Goal: Information Seeking & Learning: Check status

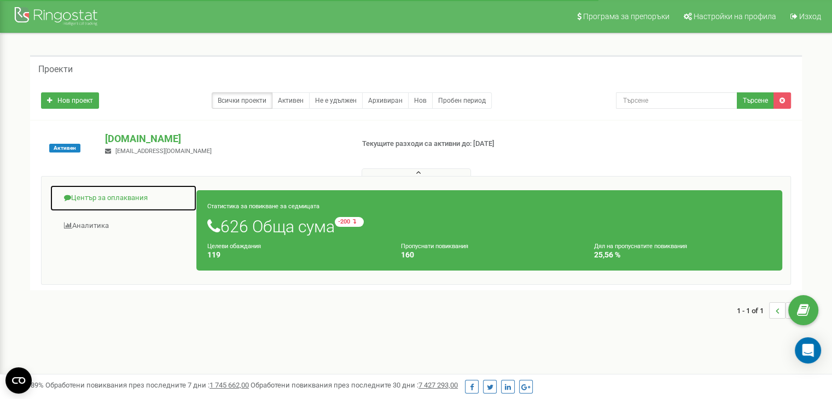
click at [138, 200] on link "Център за оплаквания" at bounding box center [123, 198] width 147 height 27
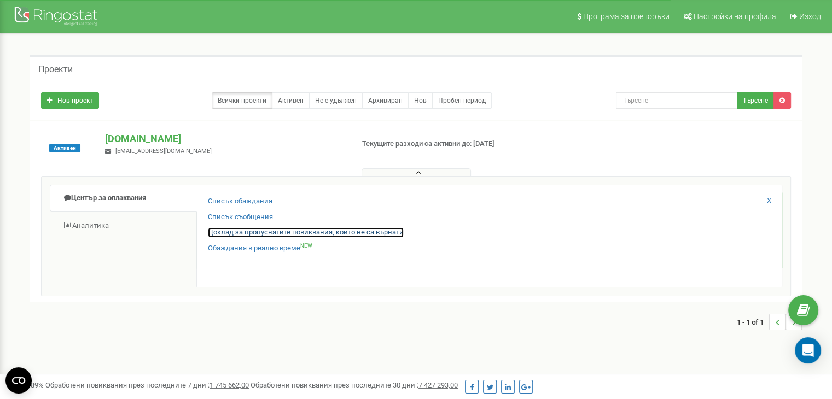
click at [281, 234] on link "Доклад за пропуснатите повиквания, които не са върнати" at bounding box center [306, 233] width 196 height 10
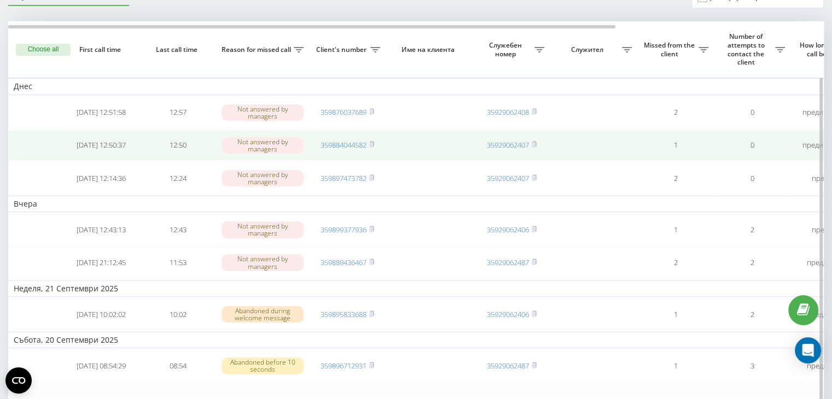
scroll to position [55, 0]
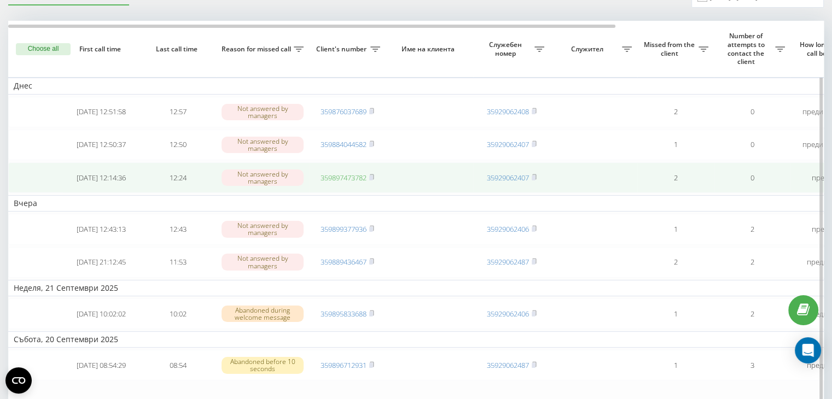
drag, startPoint x: 374, startPoint y: 173, endPoint x: 365, endPoint y: 172, distance: 8.8
click at [374, 174] on icon at bounding box center [372, 176] width 4 height 5
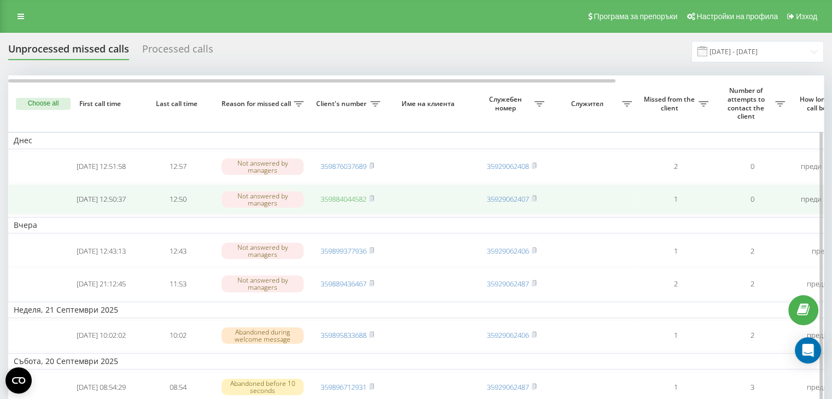
drag, startPoint x: 374, startPoint y: 197, endPoint x: 365, endPoint y: 194, distance: 8.8
click at [373, 197] on rect at bounding box center [370, 199] width 3 height 5
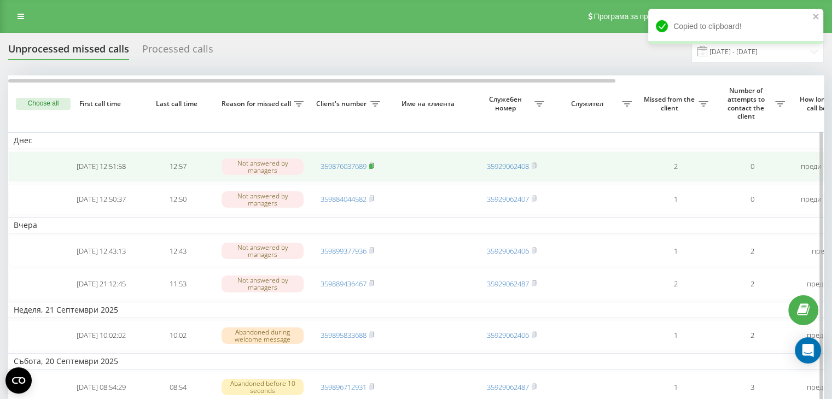
drag, startPoint x: 375, startPoint y: 164, endPoint x: 363, endPoint y: 162, distance: 11.5
click at [374, 164] on icon at bounding box center [372, 165] width 4 height 5
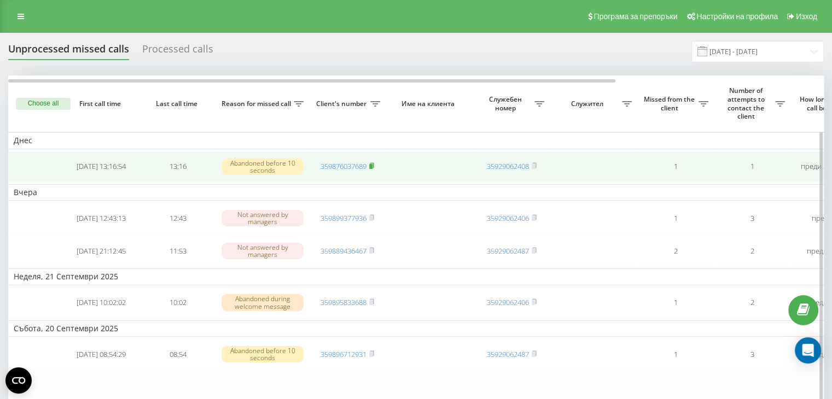
click at [373, 163] on icon at bounding box center [371, 165] width 5 height 7
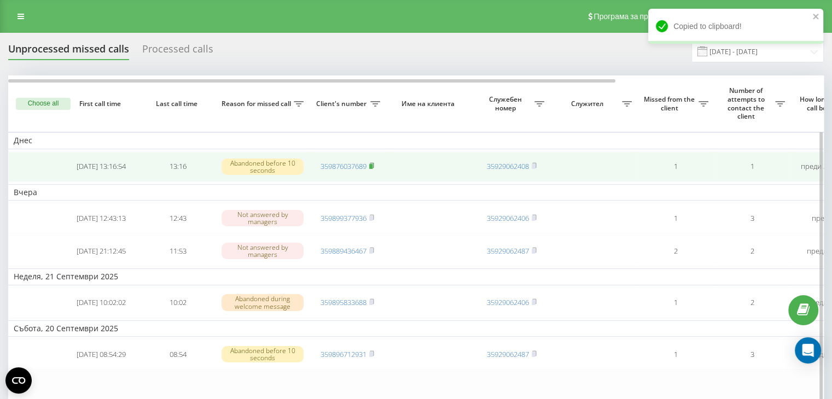
click at [372, 165] on rect at bounding box center [370, 166] width 3 height 5
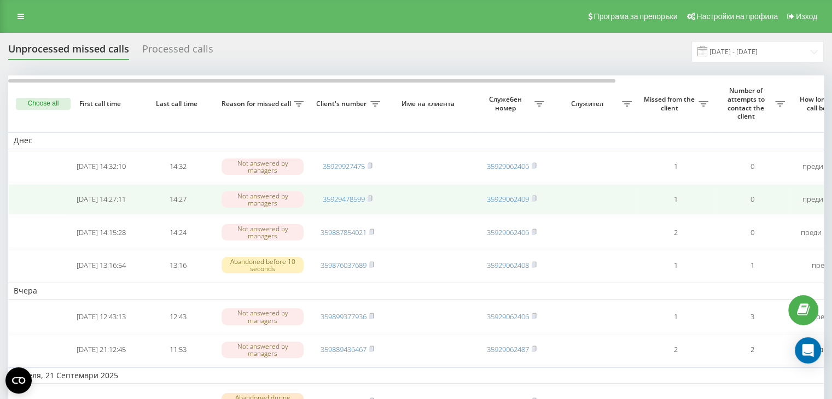
drag, startPoint x: 370, startPoint y: 230, endPoint x: 311, endPoint y: 212, distance: 61.4
click at [370, 230] on icon at bounding box center [371, 232] width 5 height 7
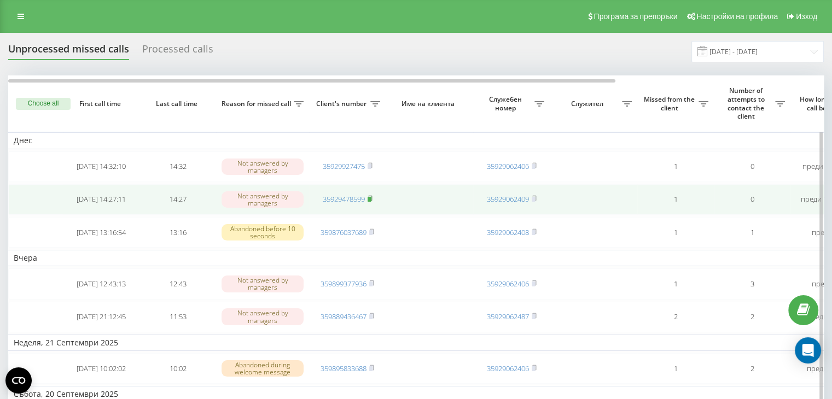
click at [369, 197] on rect at bounding box center [369, 199] width 3 height 5
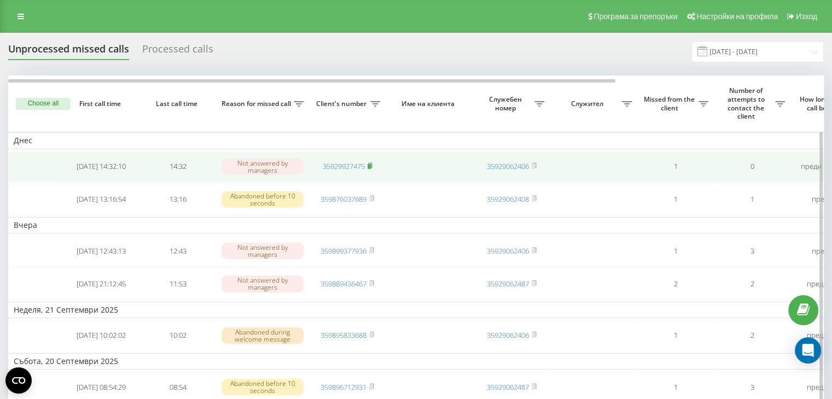
drag, startPoint x: 369, startPoint y: 165, endPoint x: 351, endPoint y: 163, distance: 18.2
click at [369, 165] on rect at bounding box center [369, 166] width 3 height 5
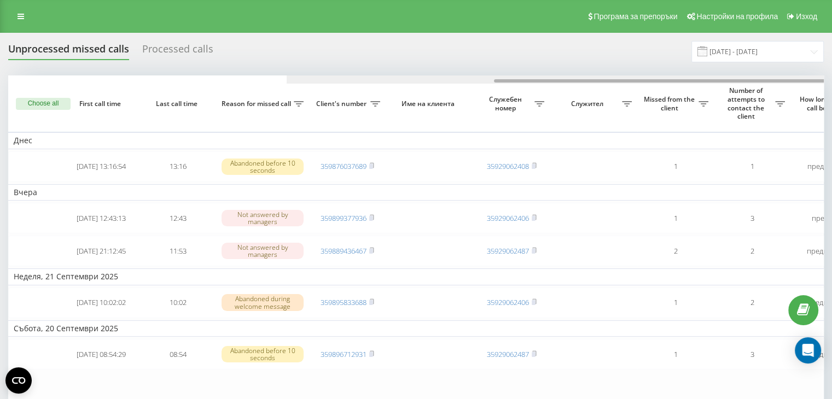
scroll to position [0, 278]
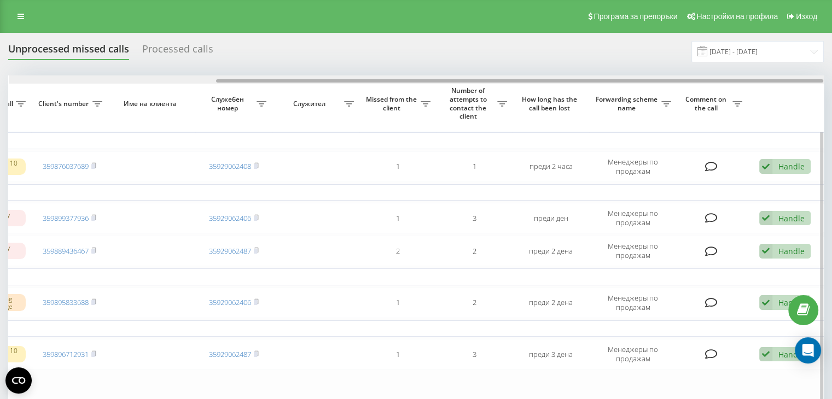
drag, startPoint x: 560, startPoint y: 78, endPoint x: 623, endPoint y: 80, distance: 62.9
click at [623, 80] on div at bounding box center [416, 79] width 815 height 8
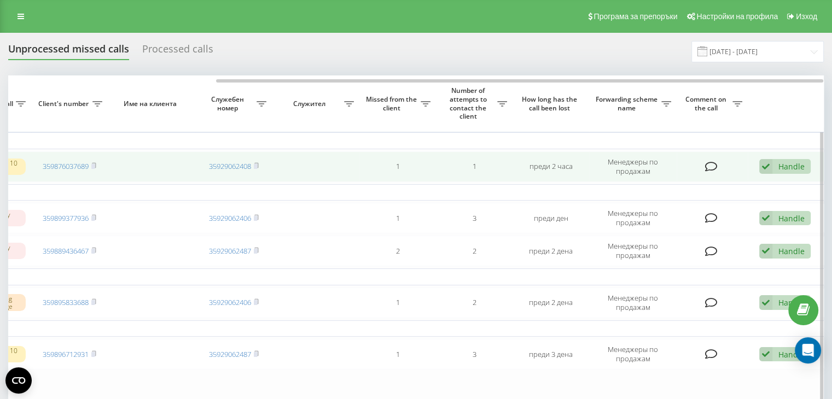
click at [786, 165] on div "Handle" at bounding box center [791, 166] width 26 height 10
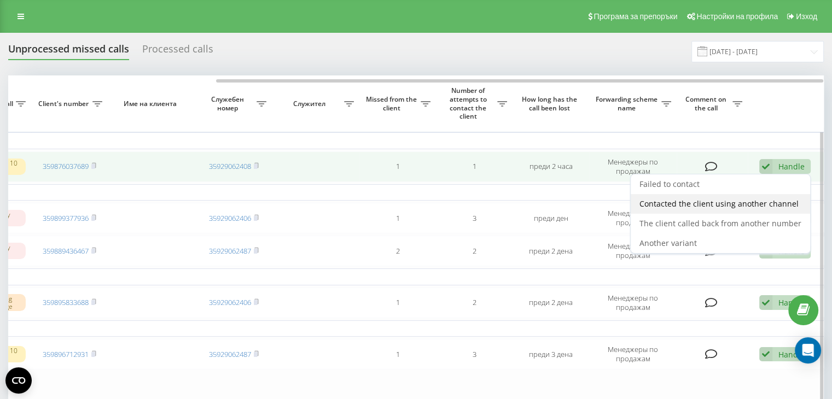
click at [659, 202] on span "Contacted the client using another channel" at bounding box center [718, 204] width 159 height 10
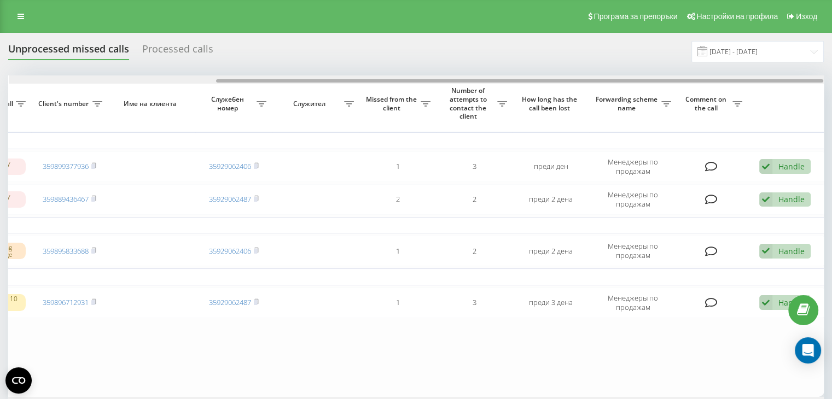
drag, startPoint x: 459, startPoint y: 79, endPoint x: 442, endPoint y: 79, distance: 17.5
click at [442, 79] on div at bounding box center [416, 79] width 815 height 8
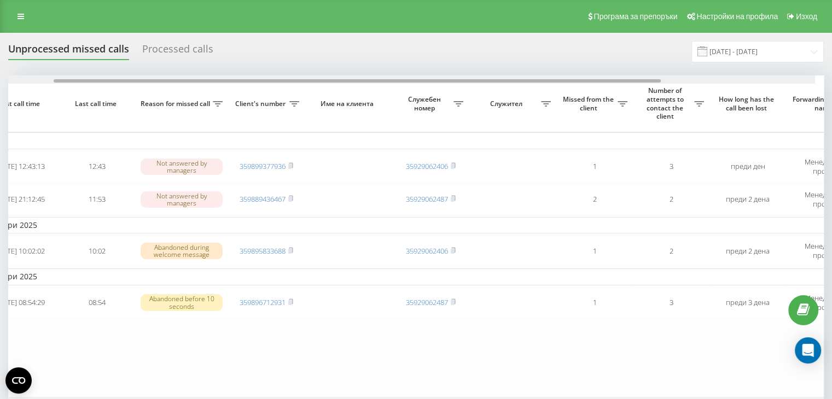
scroll to position [0, 0]
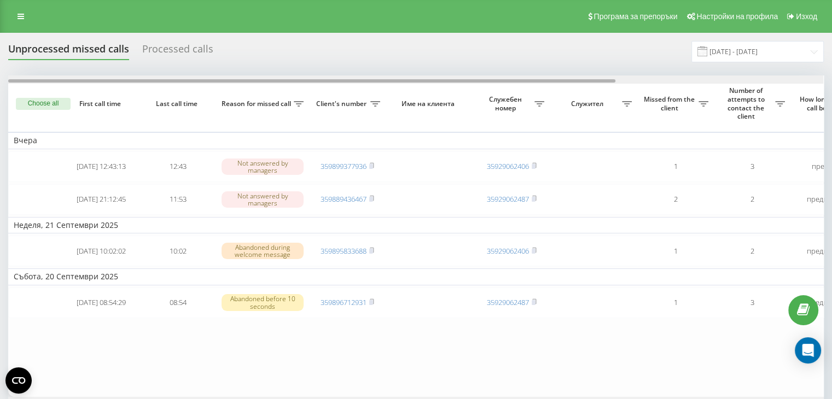
drag, startPoint x: 435, startPoint y: 80, endPoint x: 163, endPoint y: 83, distance: 272.4
click at [168, 83] on div at bounding box center [415, 79] width 815 height 8
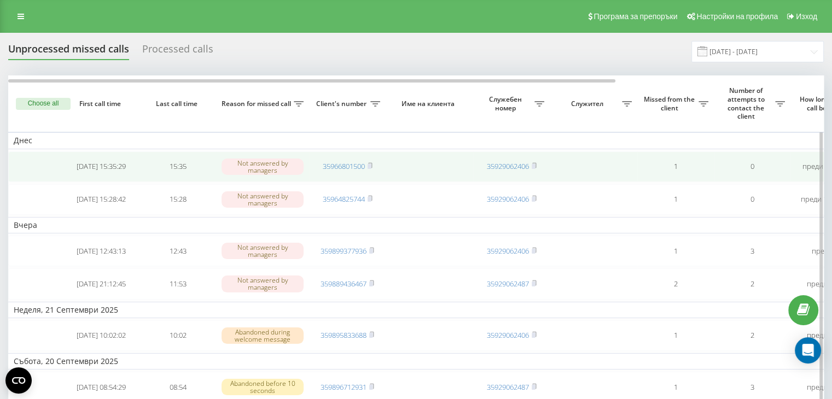
drag, startPoint x: 371, startPoint y: 196, endPoint x: 278, endPoint y: 172, distance: 96.2
click at [370, 195] on icon at bounding box center [370, 198] width 5 height 7
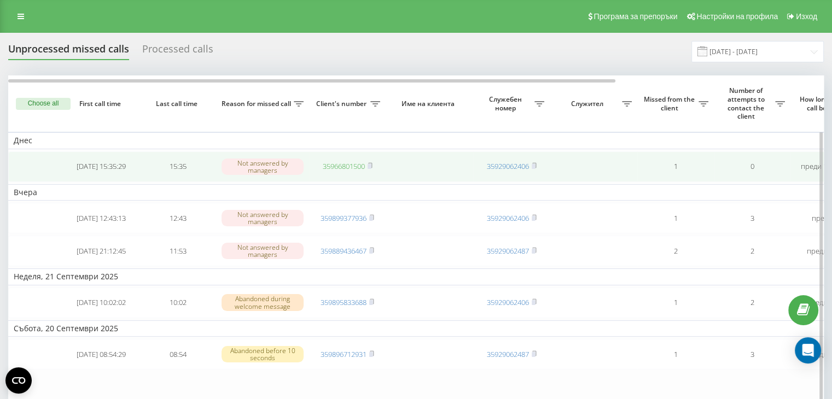
click at [370, 163] on icon at bounding box center [370, 165] width 4 height 5
drag, startPoint x: 373, startPoint y: 165, endPoint x: 357, endPoint y: 165, distance: 15.9
click at [373, 165] on rect at bounding box center [370, 166] width 3 height 5
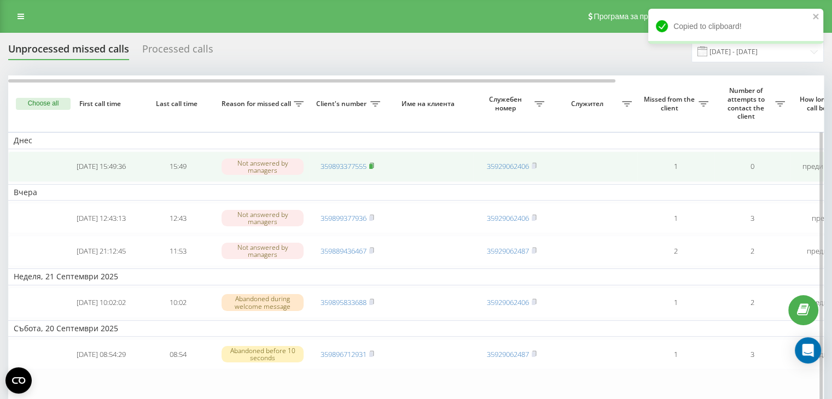
click at [371, 162] on icon at bounding box center [371, 165] width 5 height 7
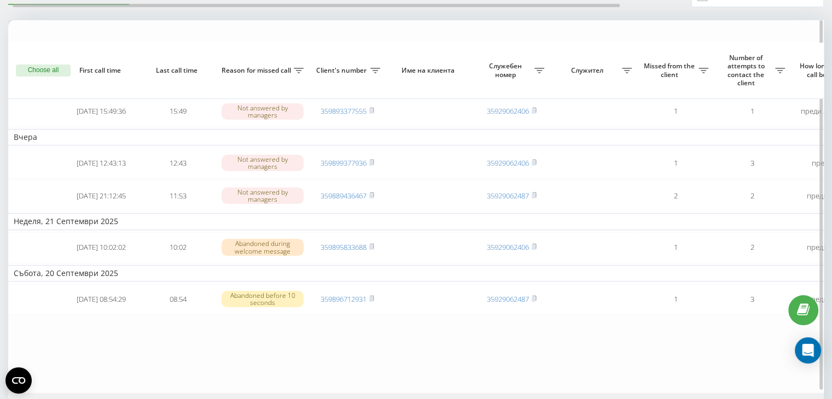
scroll to position [55, 0]
